Goal: Check status: Check status

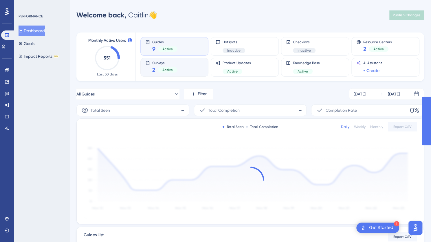
click at [161, 64] on span "Surveys" at bounding box center [164, 63] width 25 height 4
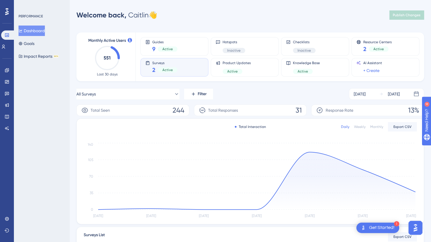
click at [161, 64] on span "Surveys" at bounding box center [164, 63] width 25 height 4
click at [189, 68] on div "Surveys 2 Active" at bounding box center [174, 67] width 58 height 13
click at [174, 68] on div "Active" at bounding box center [168, 69] width 20 height 5
click at [147, 61] on icon at bounding box center [147, 63] width 5 height 5
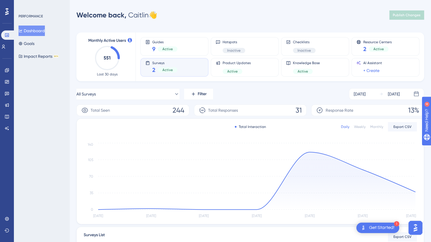
click at [152, 68] on span "2" at bounding box center [153, 70] width 3 height 8
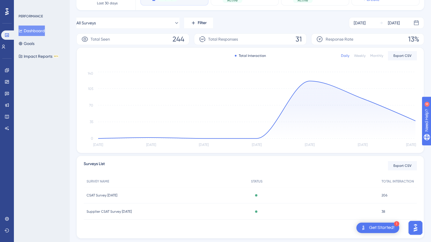
scroll to position [86, 0]
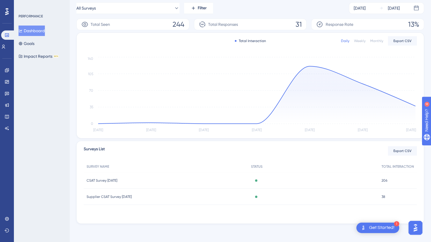
click at [237, 180] on div "CSAT Survey [DATE] CSAT Survey [DATE]" at bounding box center [166, 180] width 165 height 16
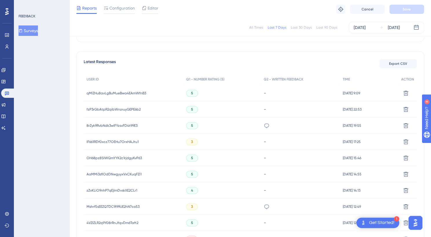
scroll to position [149, 0]
click at [264, 125] on icon at bounding box center [267, 126] width 6 height 6
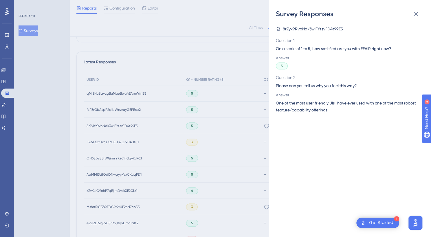
click at [204, 51] on div "Survey Responses 8rZyk9RvbNdk3wIFYzsvFD4t99E3 Question 1 On a scale of 1 to 5, …" at bounding box center [215, 118] width 431 height 237
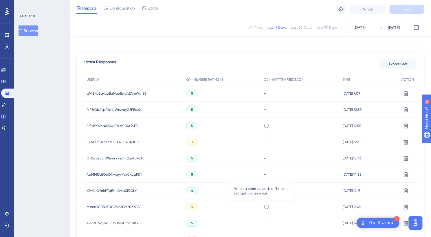
click at [264, 206] on icon at bounding box center [267, 207] width 6 height 6
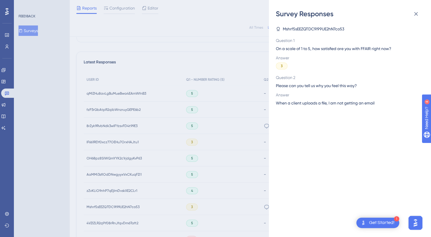
click at [226, 30] on div "Survey Responses Mshrf5sEEZQTDC9l99UE2hN7co53 Question 1 On a scale of 1 to 5, …" at bounding box center [215, 118] width 431 height 237
